Goal: Information Seeking & Learning: Learn about a topic

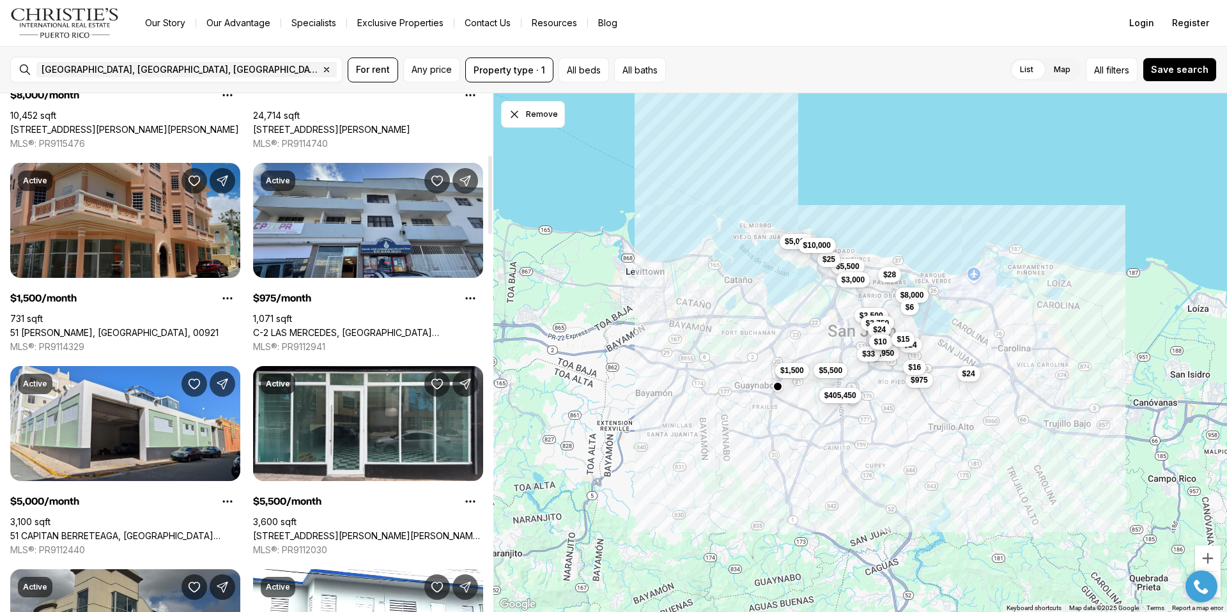
scroll to position [415, 0]
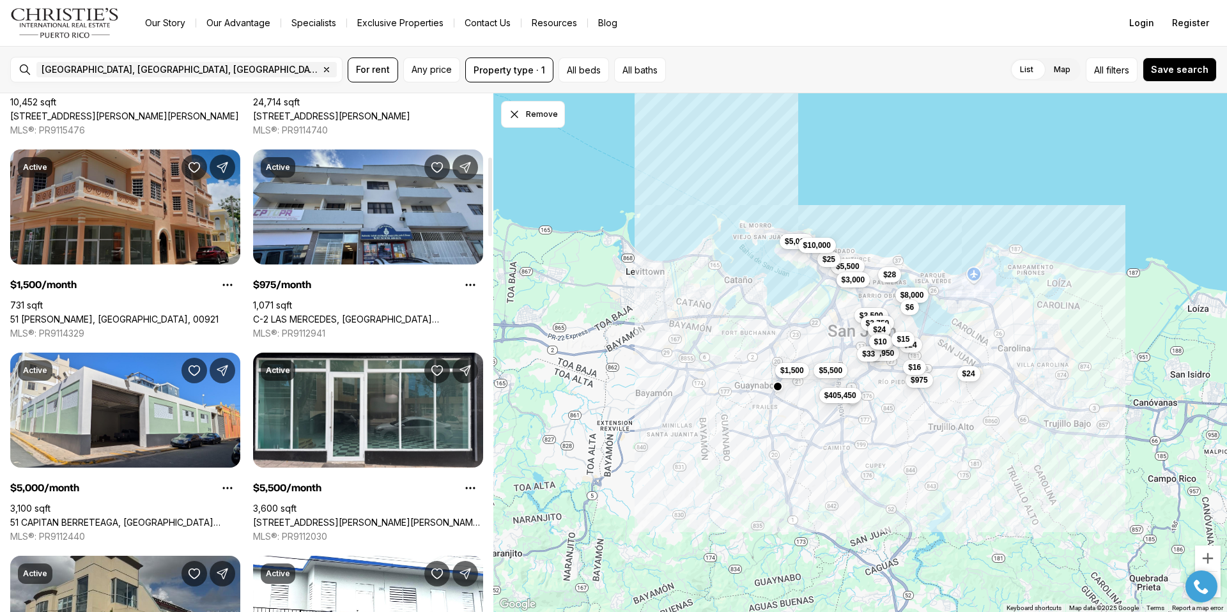
click at [132, 314] on link "51 [PERSON_NAME], [GEOGRAPHIC_DATA], 00921" at bounding box center [114, 320] width 208 height 12
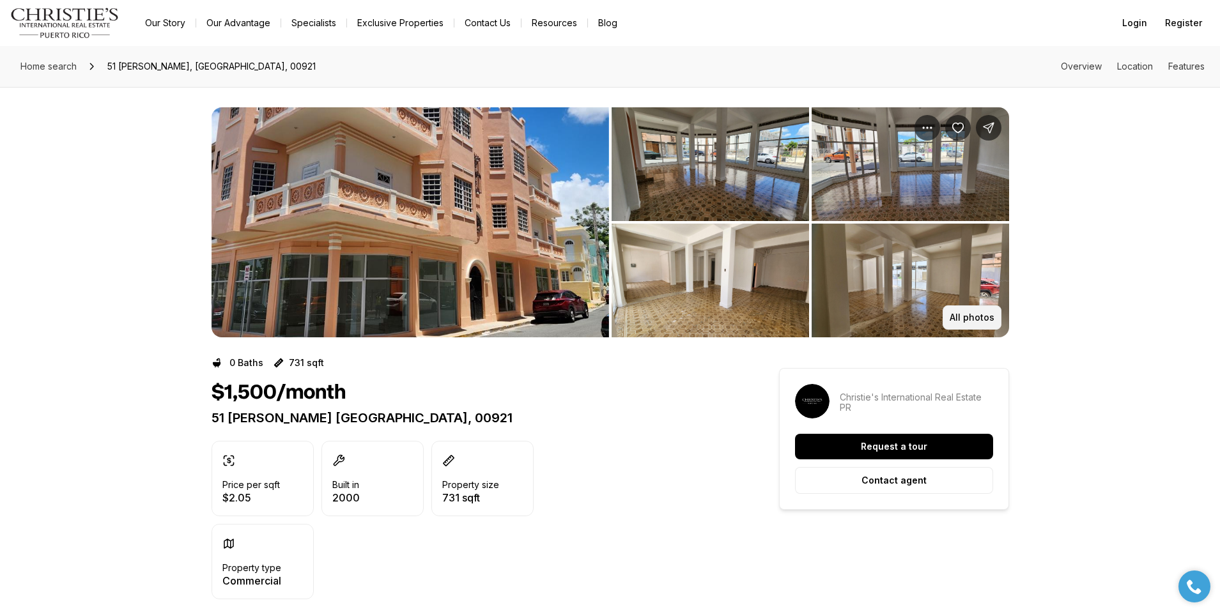
click at [961, 314] on p "All photos" at bounding box center [972, 317] width 45 height 10
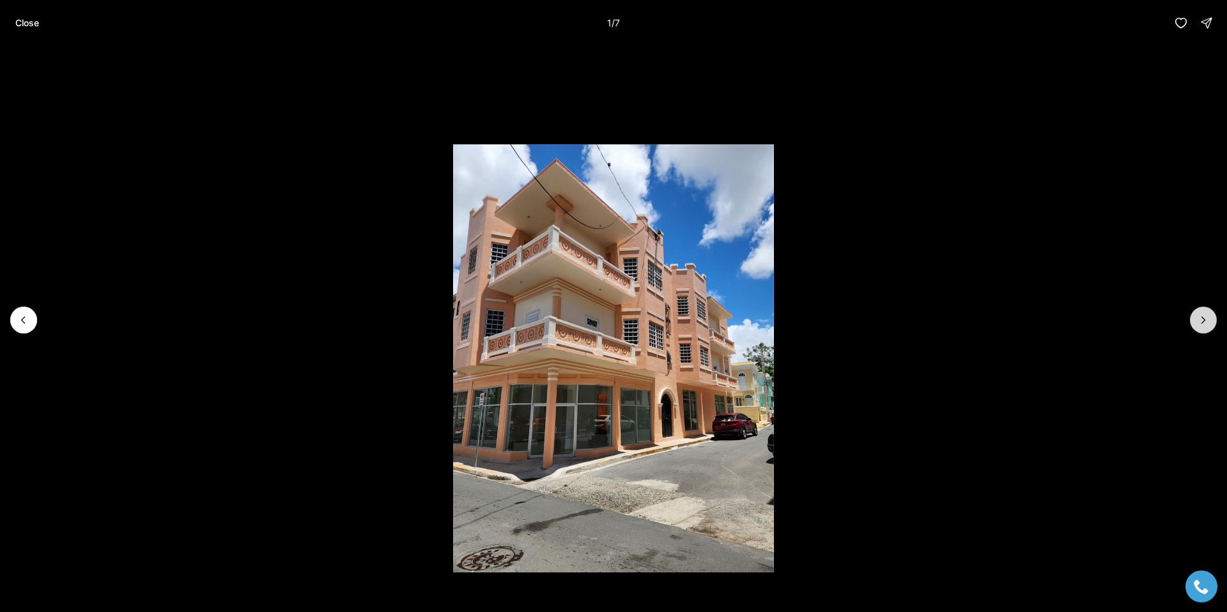
click at [1205, 327] on button "Next slide" at bounding box center [1203, 320] width 27 height 27
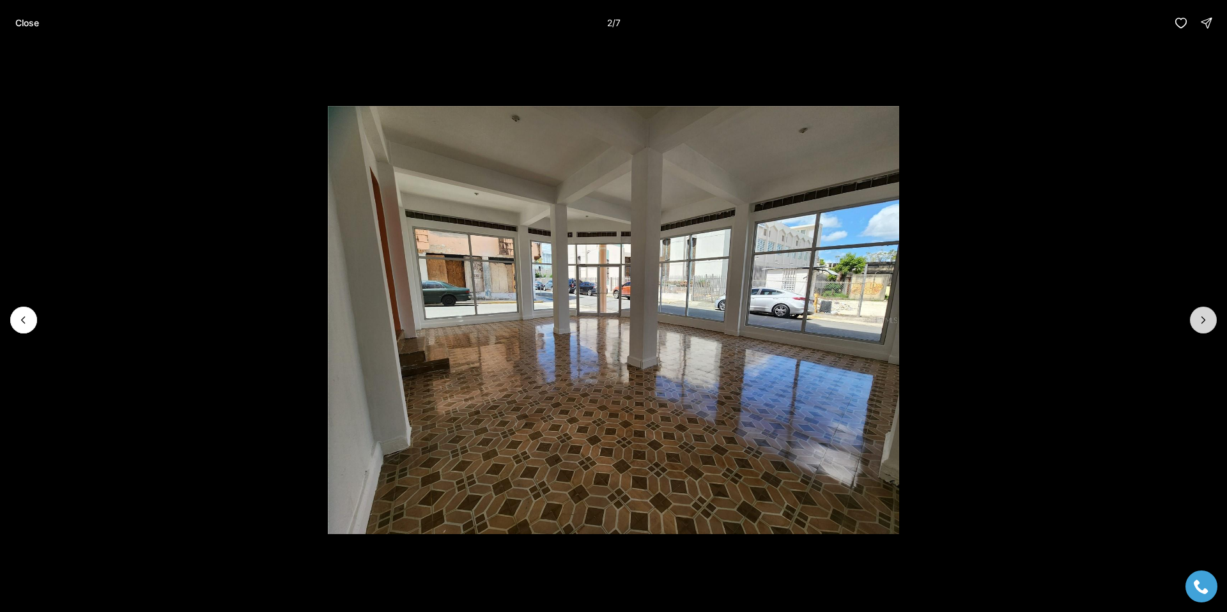
click at [1204, 329] on button "Next slide" at bounding box center [1203, 320] width 27 height 27
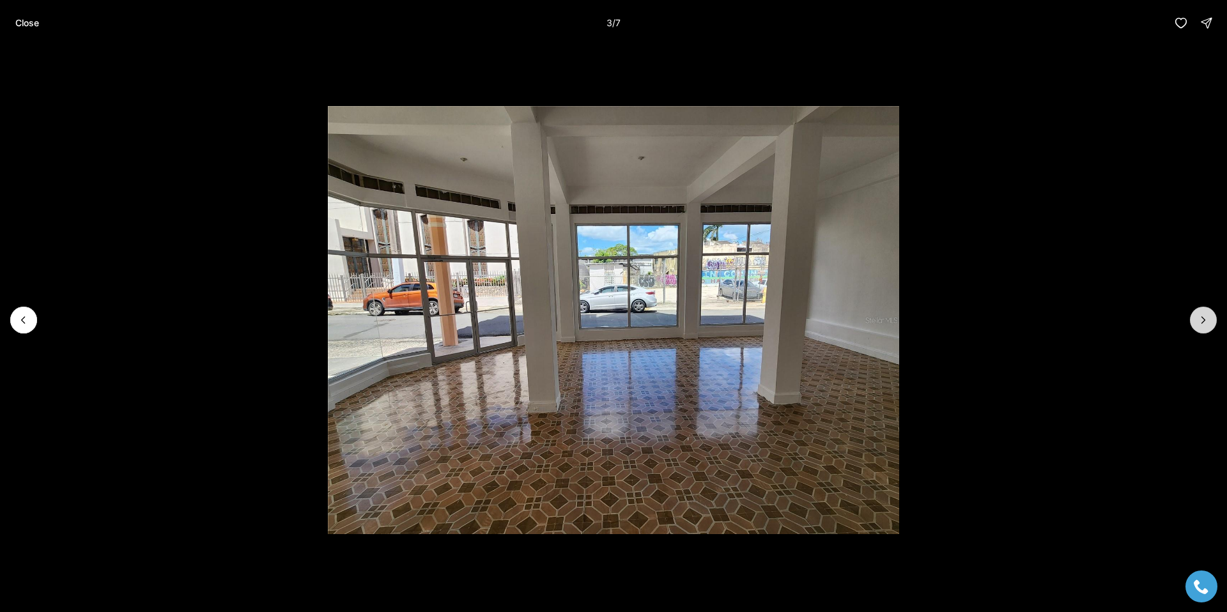
click at [1203, 329] on button "Next slide" at bounding box center [1203, 320] width 27 height 27
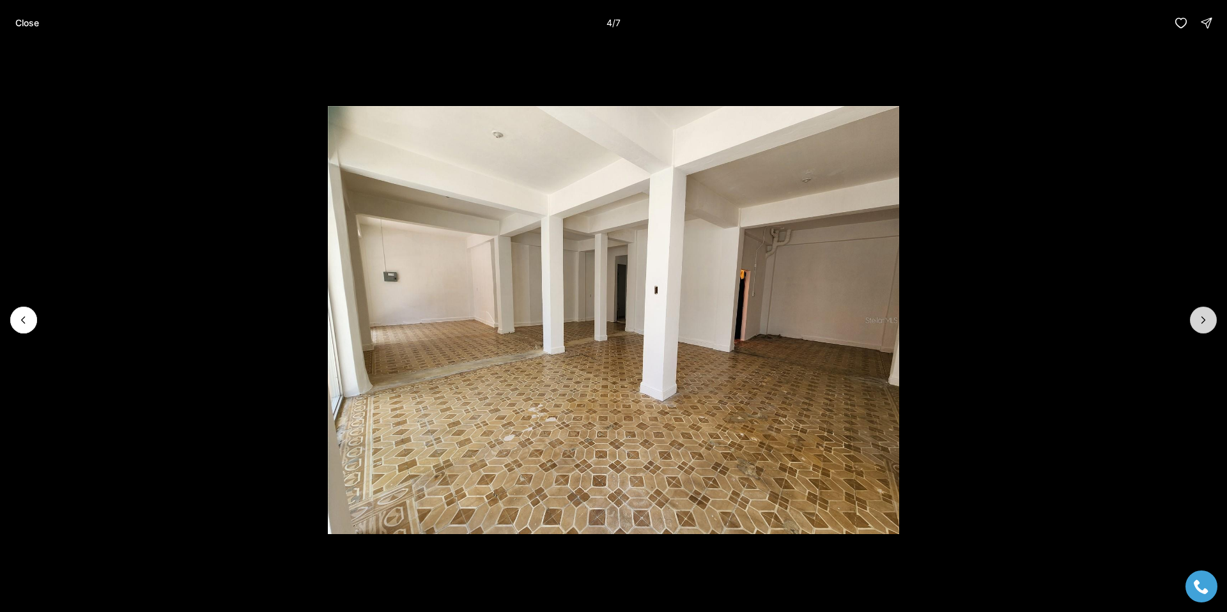
click at [1203, 330] on button "Next slide" at bounding box center [1203, 320] width 27 height 27
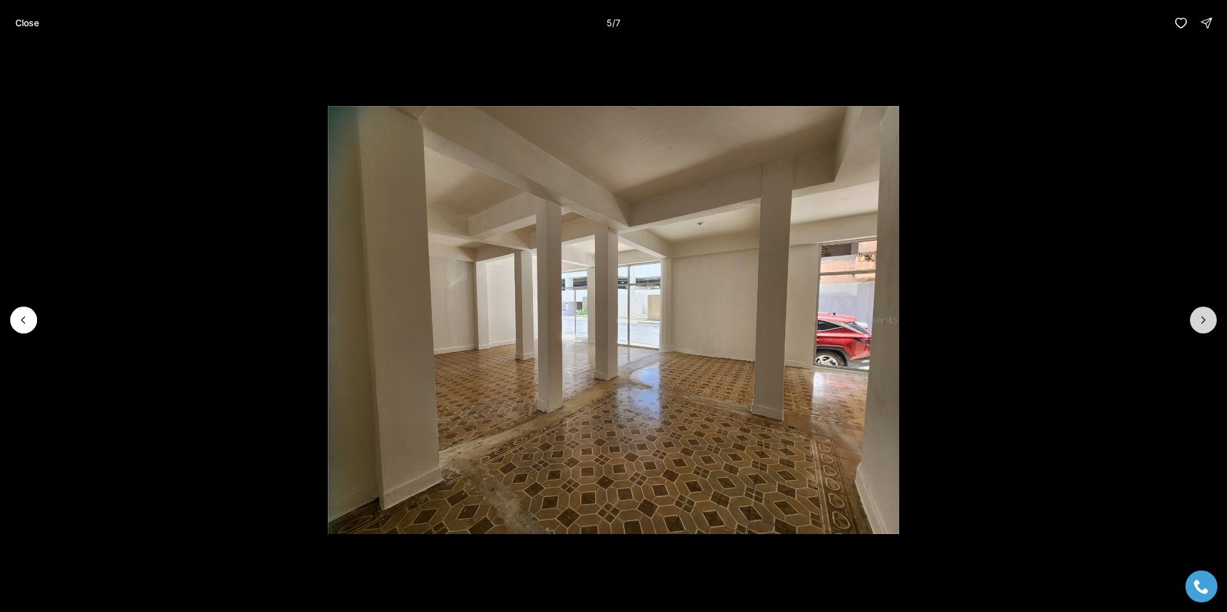
click at [1203, 331] on button "Next slide" at bounding box center [1203, 320] width 27 height 27
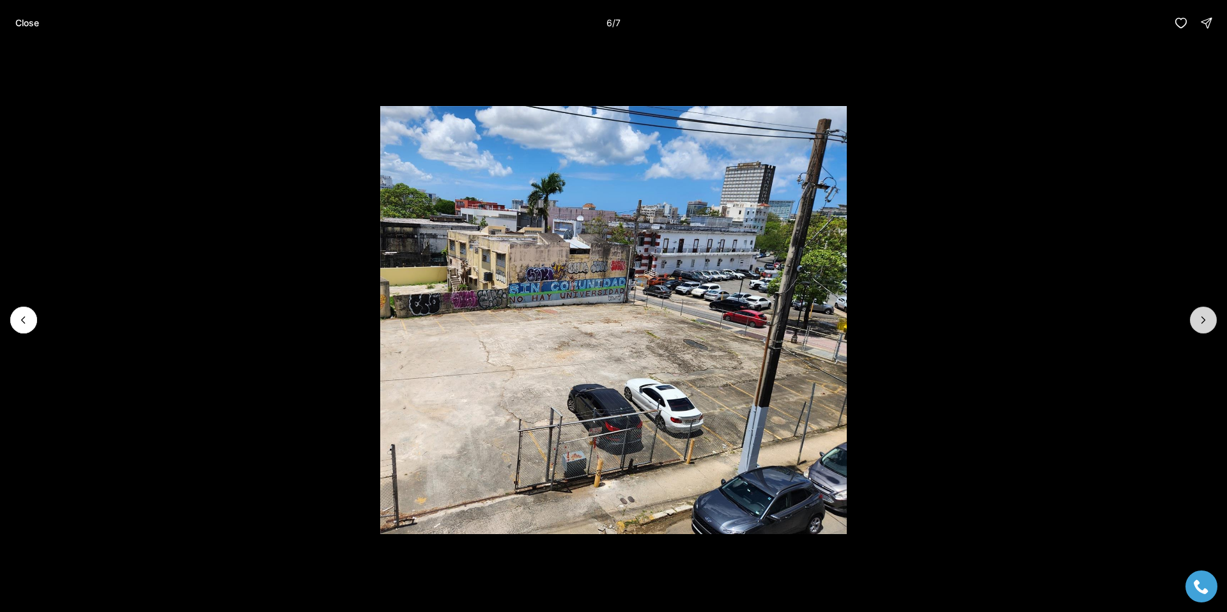
click at [1203, 331] on button "Next slide" at bounding box center [1203, 320] width 27 height 27
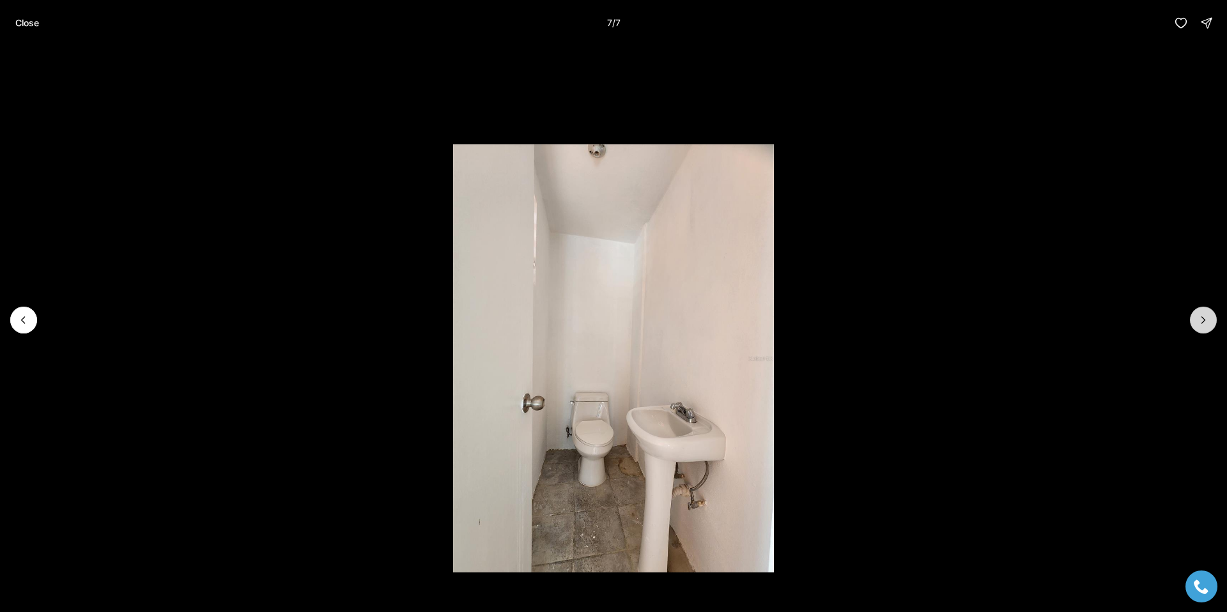
click at [1203, 331] on div at bounding box center [1203, 320] width 27 height 27
click at [1205, 321] on div at bounding box center [1203, 320] width 27 height 27
drag, startPoint x: 1095, startPoint y: 79, endPoint x: 851, endPoint y: 175, distance: 261.9
click at [1093, 80] on li "7 of 7" at bounding box center [613, 320] width 1227 height 548
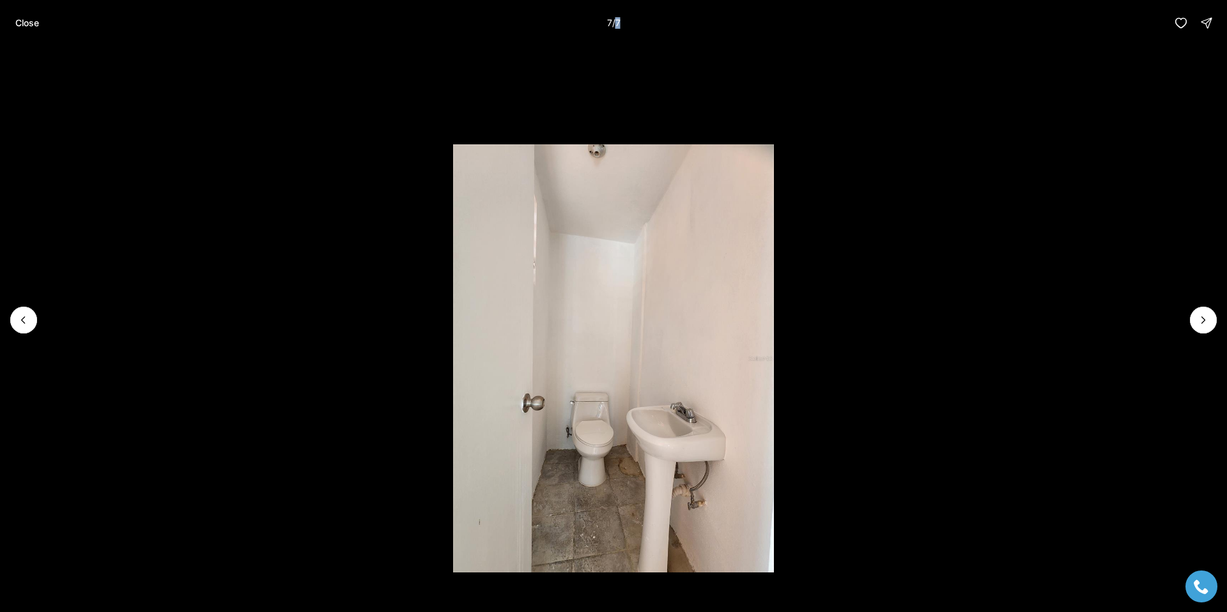
click at [15, 15] on button "Close" at bounding box center [27, 23] width 39 height 26
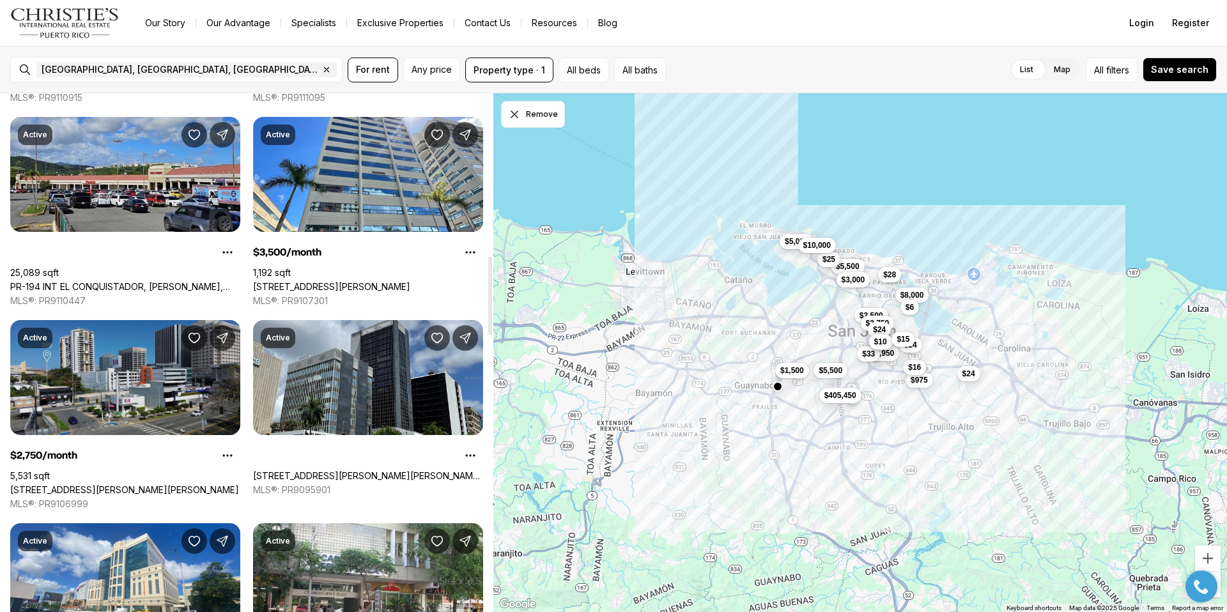
scroll to position [1066, 0]
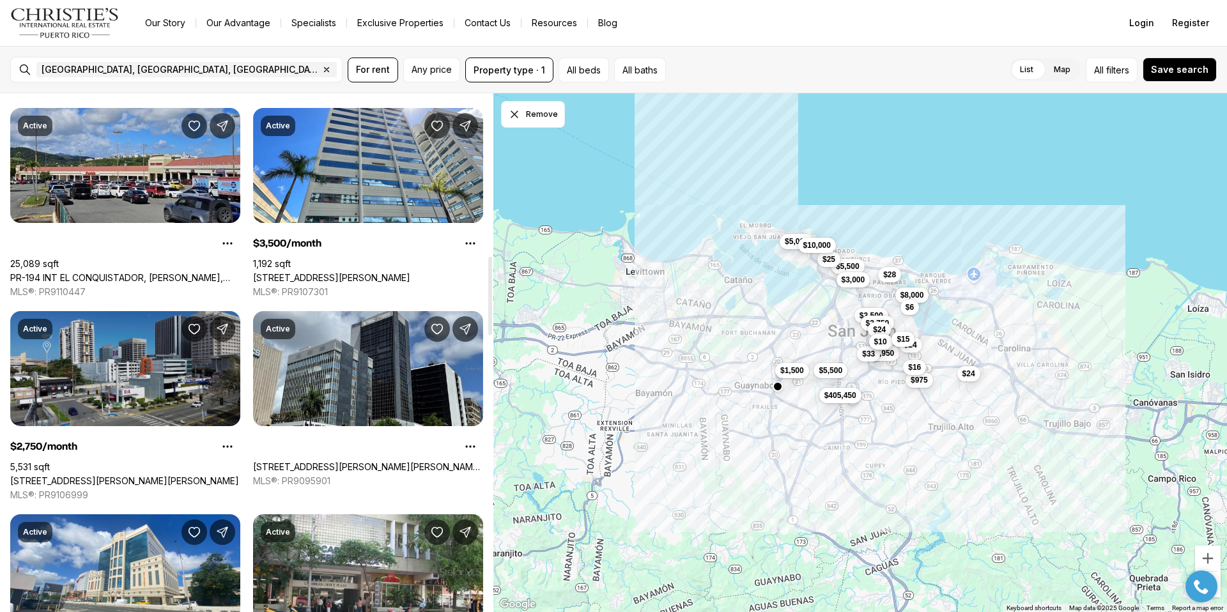
click at [117, 475] on link "[STREET_ADDRESS][PERSON_NAME][PERSON_NAME]" at bounding box center [124, 481] width 229 height 12
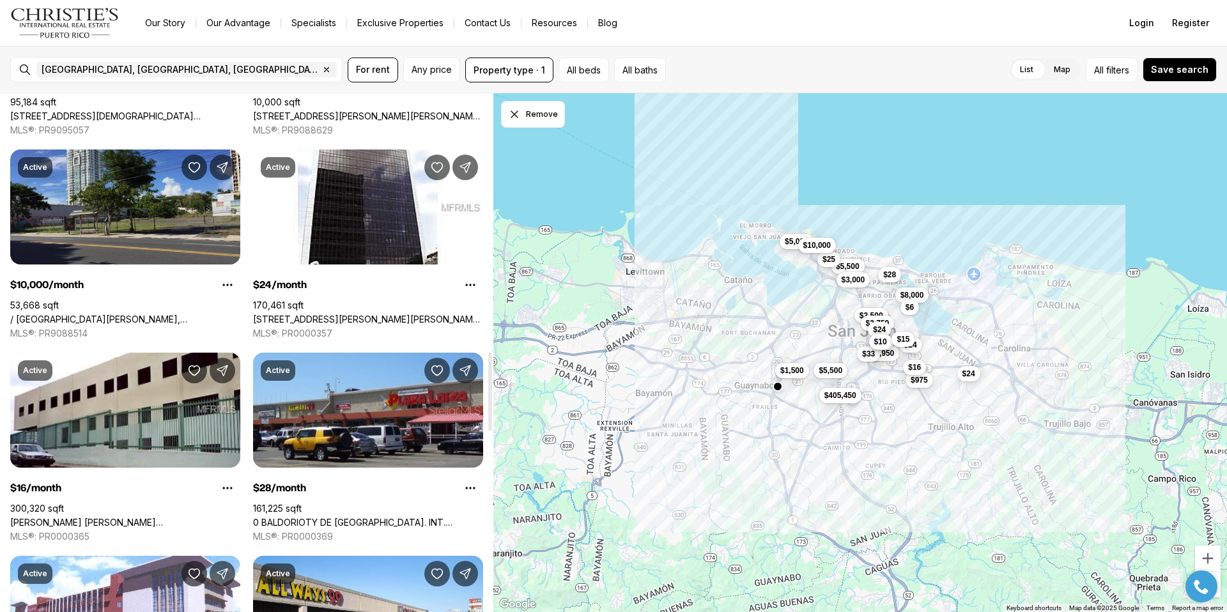
scroll to position [1631, 0]
